Goal: Task Accomplishment & Management: Manage account settings

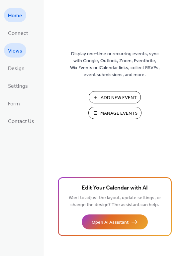
click at [18, 49] on span "Views" at bounding box center [15, 51] width 14 height 10
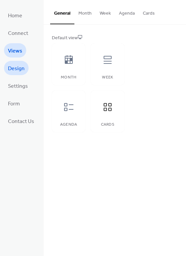
click at [20, 70] on span "Design" at bounding box center [16, 69] width 17 height 10
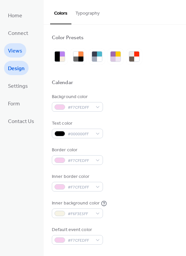
click at [17, 54] on span "Views" at bounding box center [15, 51] width 14 height 10
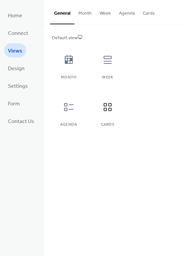
click at [147, 16] on button "Cards" at bounding box center [149, 12] width 20 height 24
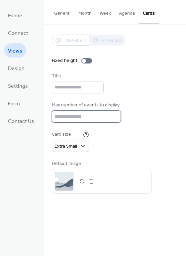
click at [93, 110] on input "*" at bounding box center [86, 116] width 69 height 12
type input "*"
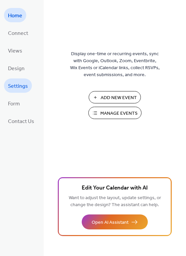
click at [17, 87] on span "Settings" at bounding box center [18, 86] width 20 height 10
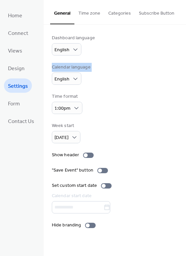
drag, startPoint x: 184, startPoint y: 29, endPoint x: 193, endPoint y: 87, distance: 59.2
click at [186, 87] on html "Home Connect Views Design Settings Form Contact Us Settings General Time zone C…" at bounding box center [93, 128] width 186 height 256
click at [153, 85] on div "Dashboard language English Calendar language English Time format 1:00pm Week st…" at bounding box center [115, 132] width 126 height 194
click at [89, 153] on div at bounding box center [88, 155] width 11 height 5
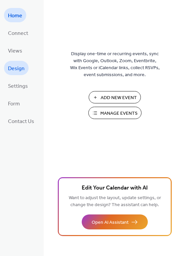
click at [22, 68] on span "Design" at bounding box center [16, 69] width 17 height 10
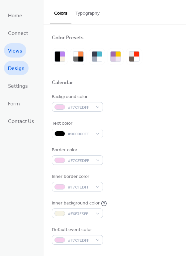
click at [20, 49] on span "Views" at bounding box center [15, 51] width 14 height 10
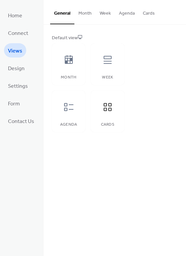
click at [147, 17] on button "Cards" at bounding box center [149, 12] width 20 height 24
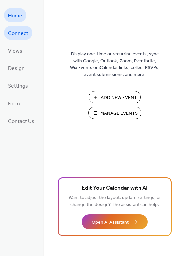
click at [14, 30] on span "Connect" at bounding box center [18, 33] width 20 height 10
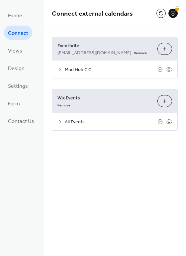
click at [163, 48] on button "Choose Organizers" at bounding box center [165, 49] width 15 height 12
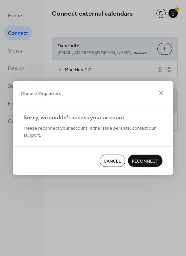
click at [135, 159] on span "Reconnect" at bounding box center [145, 161] width 27 height 7
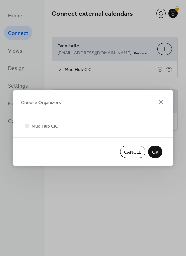
click at [155, 149] on span "OK" at bounding box center [155, 152] width 6 height 7
